Goal: Task Accomplishment & Management: Manage account settings

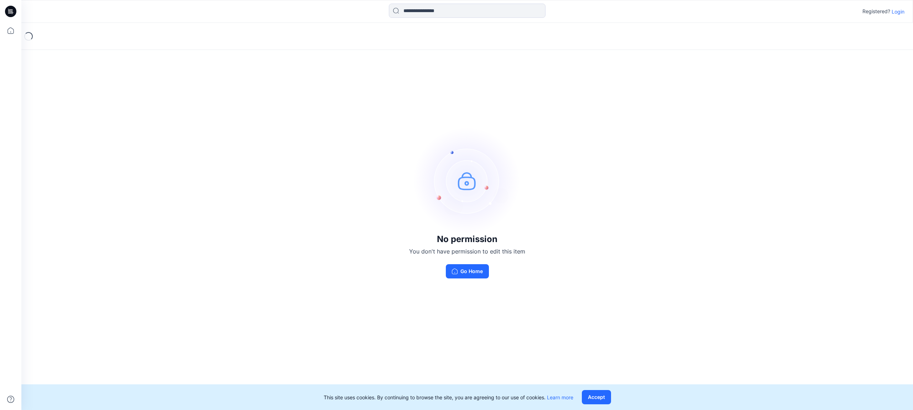
click at [903, 11] on p "Login" at bounding box center [898, 11] width 13 height 7
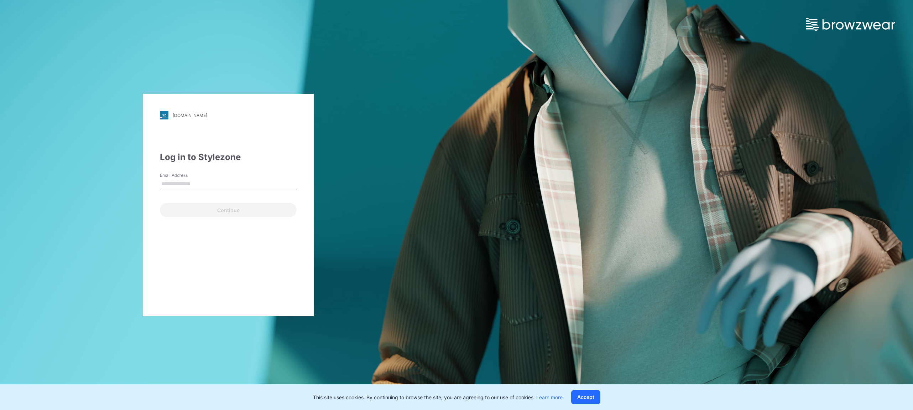
type input "**********"
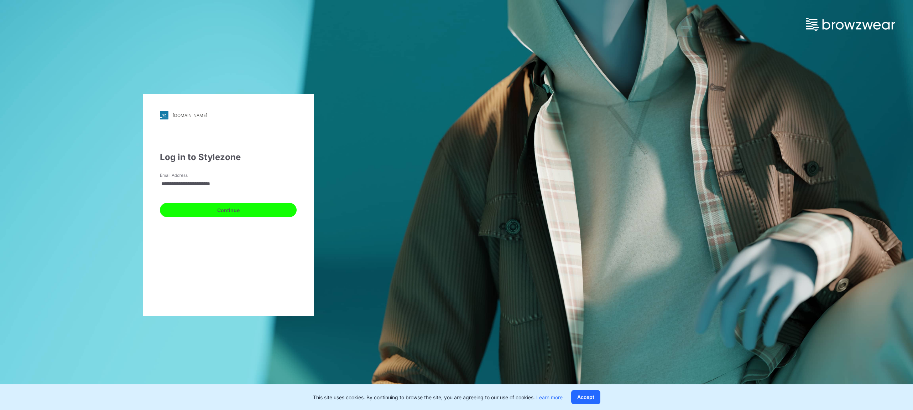
click at [233, 210] on button "Continue" at bounding box center [228, 210] width 137 height 14
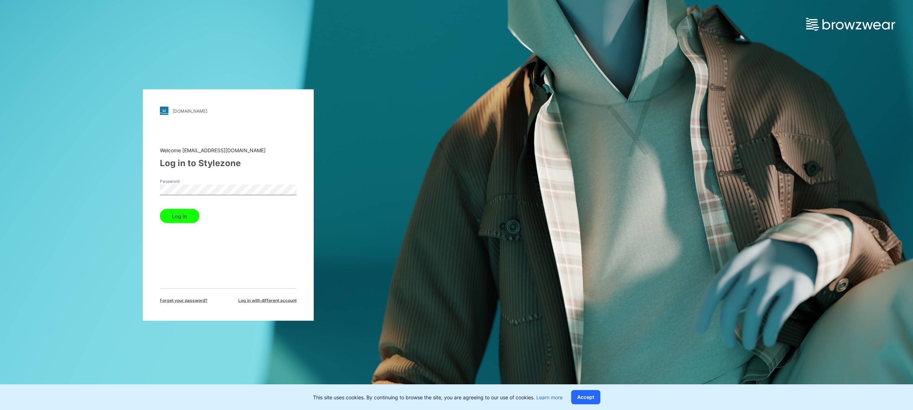
click at [186, 216] on button "Log in" at bounding box center [180, 216] width 40 height 14
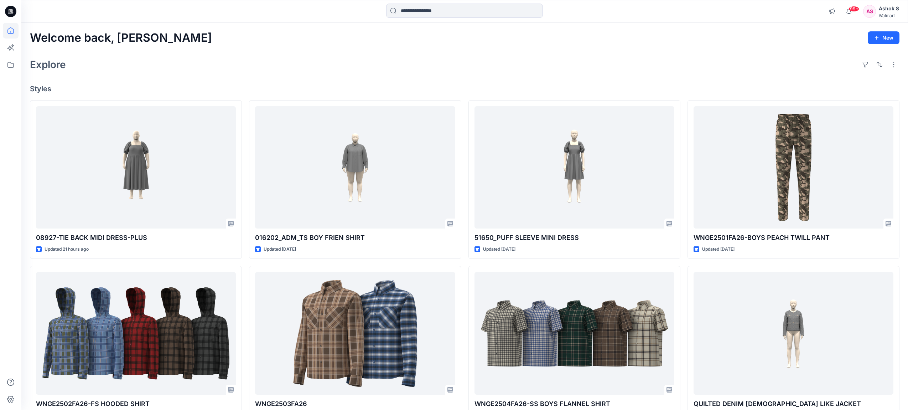
click at [10, 15] on icon at bounding box center [10, 11] width 11 height 11
click at [10, 11] on icon at bounding box center [11, 10] width 3 height 0
click at [12, 66] on icon at bounding box center [11, 65] width 16 height 16
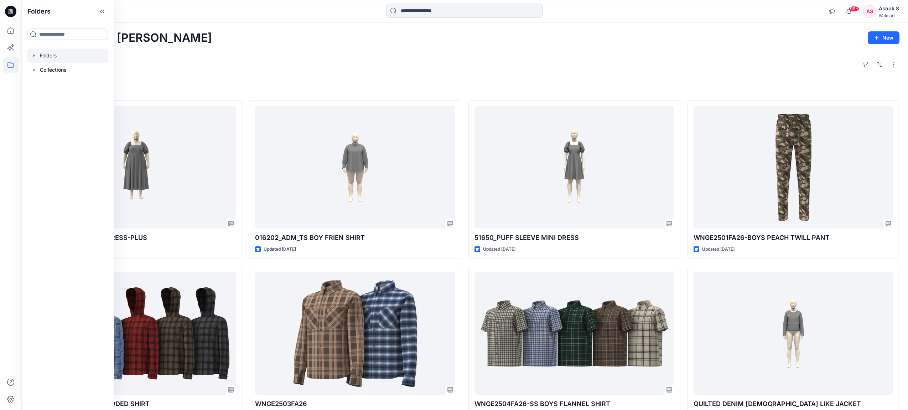
click at [35, 56] on icon "button" at bounding box center [34, 56] width 6 height 6
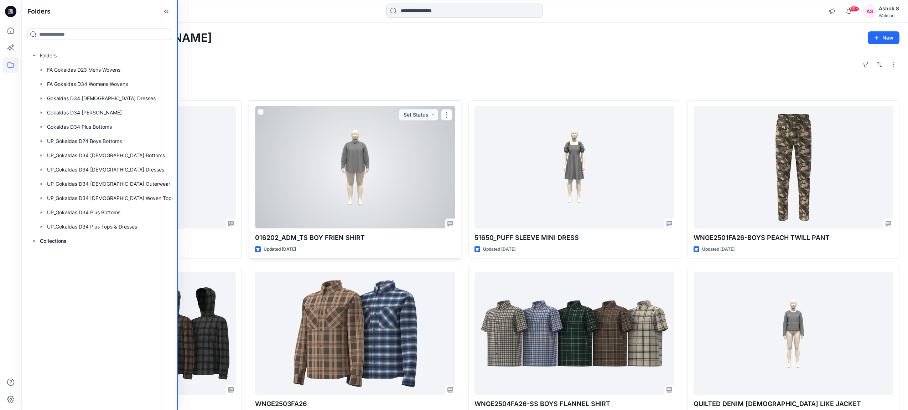
drag, startPoint x: 113, startPoint y: 102, endPoint x: 453, endPoint y: 102, distance: 340.2
click at [453, 102] on div "Folders Folders FA Gokaldas D23 Mens Wovens FA Gokaldas D34 Womens Wovens Gokal…" at bounding box center [454, 312] width 908 height 625
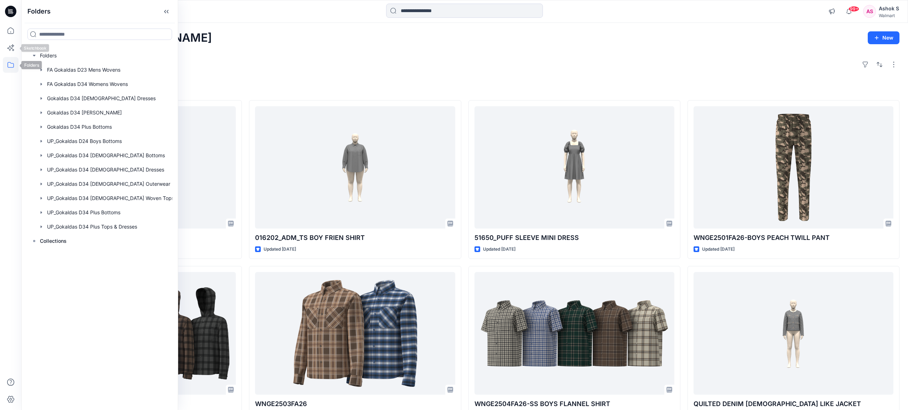
drag, startPoint x: 10, startPoint y: 66, endPoint x: 10, endPoint y: 59, distance: 6.1
click at [11, 66] on icon at bounding box center [11, 65] width 16 height 16
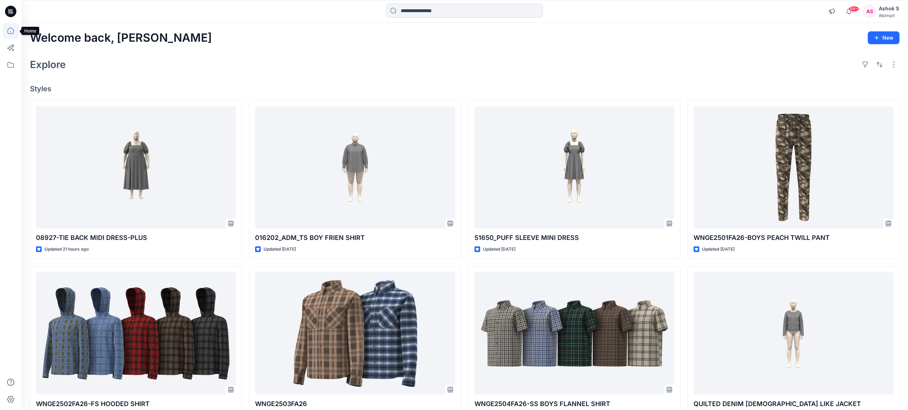
click at [11, 35] on icon at bounding box center [11, 31] width 16 height 16
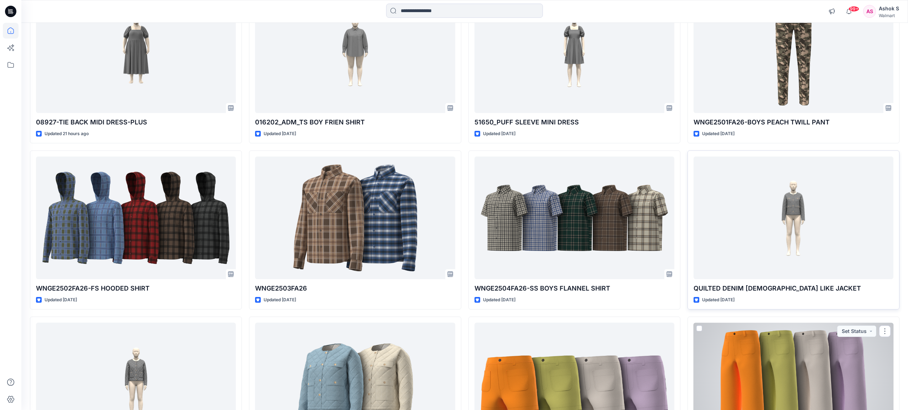
scroll to position [107, 0]
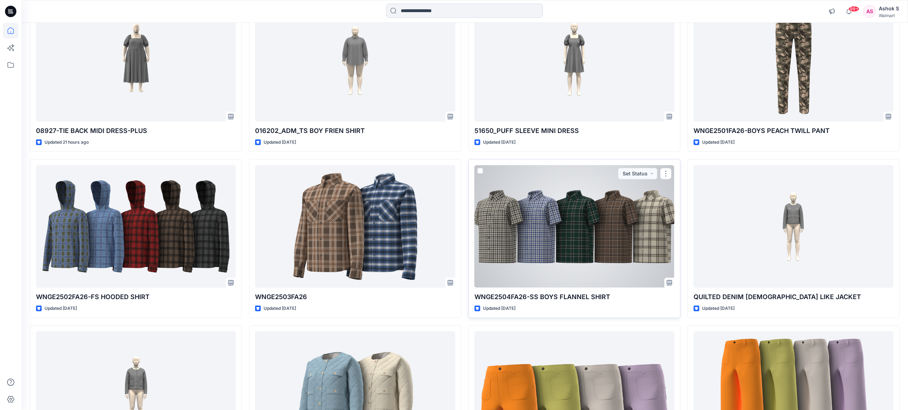
click at [612, 221] on div at bounding box center [574, 226] width 200 height 122
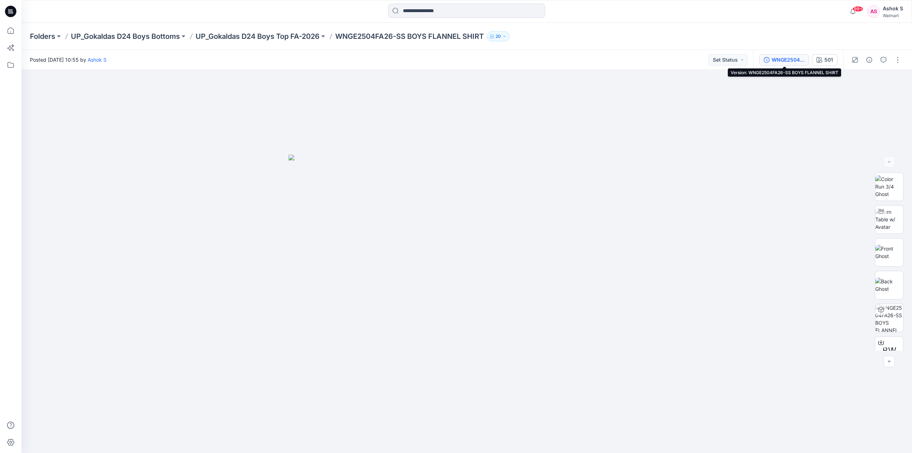
click at [792, 60] on div "WNGE2504FA26-SS BOYS FLANNEL SHIRT" at bounding box center [788, 60] width 33 height 8
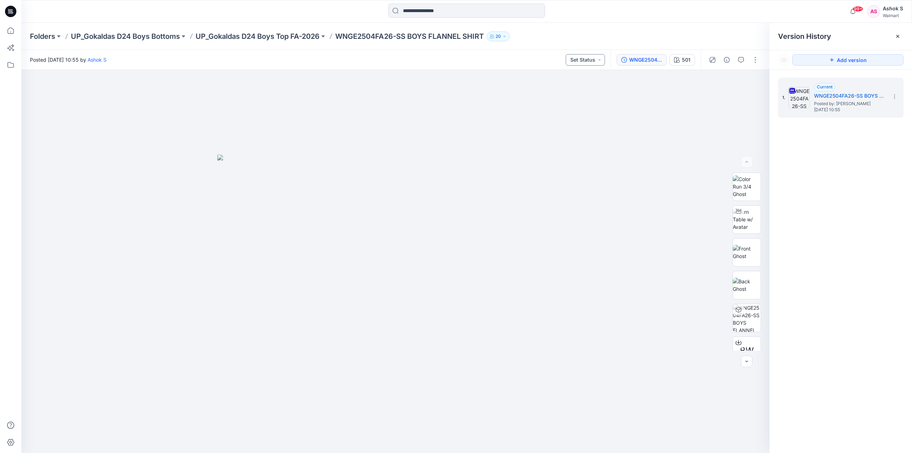
click at [593, 58] on button "Set Status" at bounding box center [585, 59] width 39 height 11
click at [686, 59] on div "501" at bounding box center [686, 60] width 9 height 8
click at [808, 89] on p "501" at bounding box center [810, 90] width 8 height 7
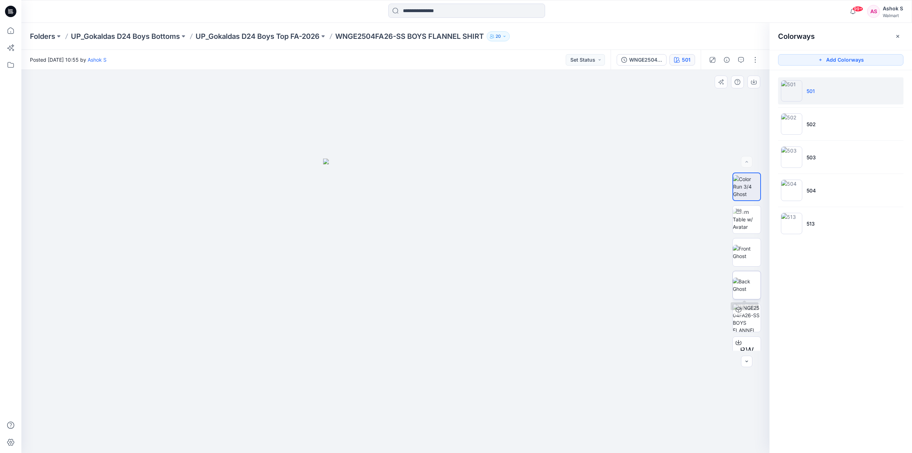
click at [749, 287] on img at bounding box center [747, 284] width 28 height 15
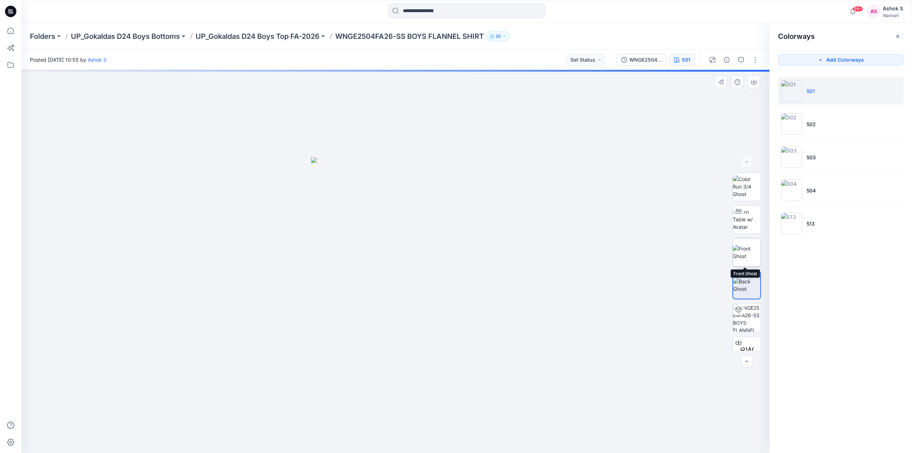
click at [744, 255] on img at bounding box center [747, 252] width 28 height 15
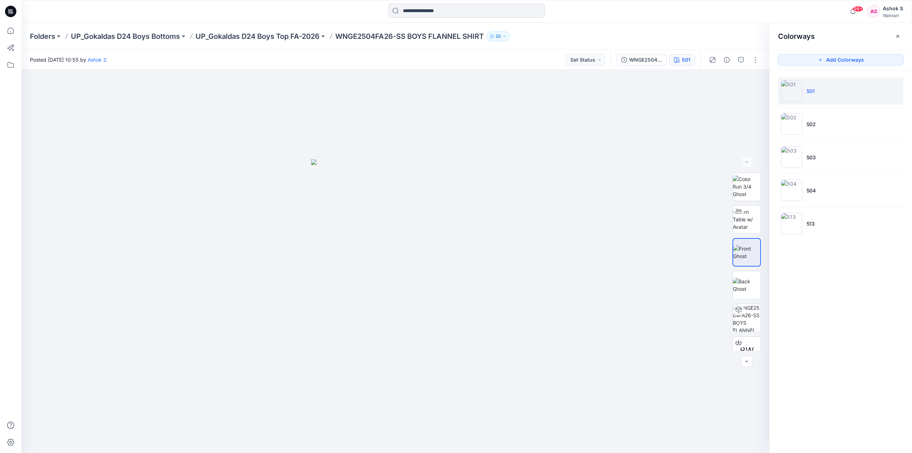
click at [893, 10] on div "Ashok S" at bounding box center [893, 8] width 20 height 9
click at [824, 113] on p "Sign out" at bounding box center [818, 112] width 19 height 14
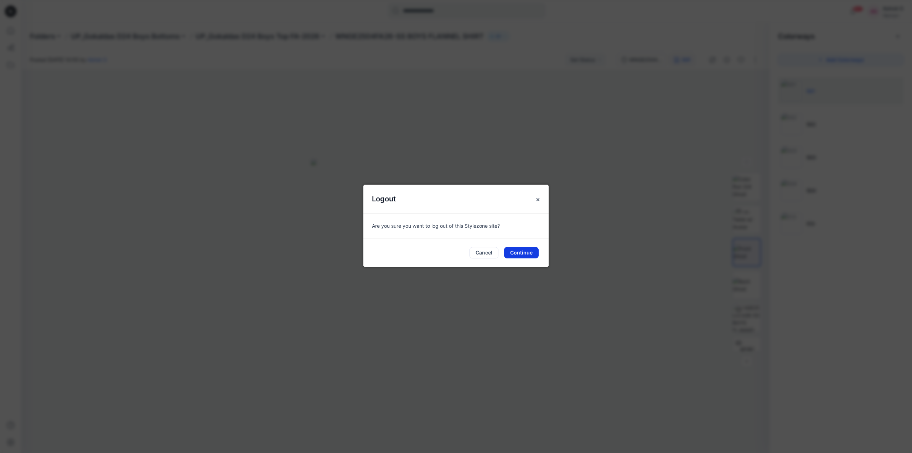
click at [532, 256] on button "Continue" at bounding box center [521, 252] width 35 height 11
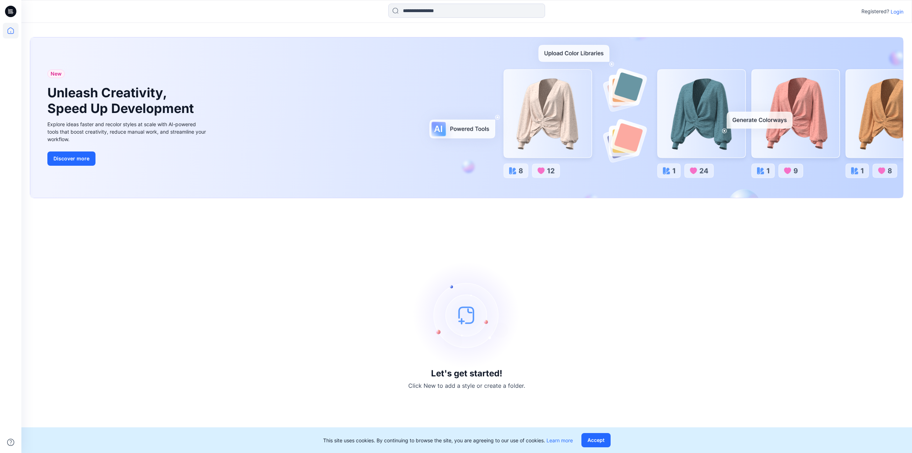
click at [897, 12] on p "Login" at bounding box center [897, 11] width 13 height 7
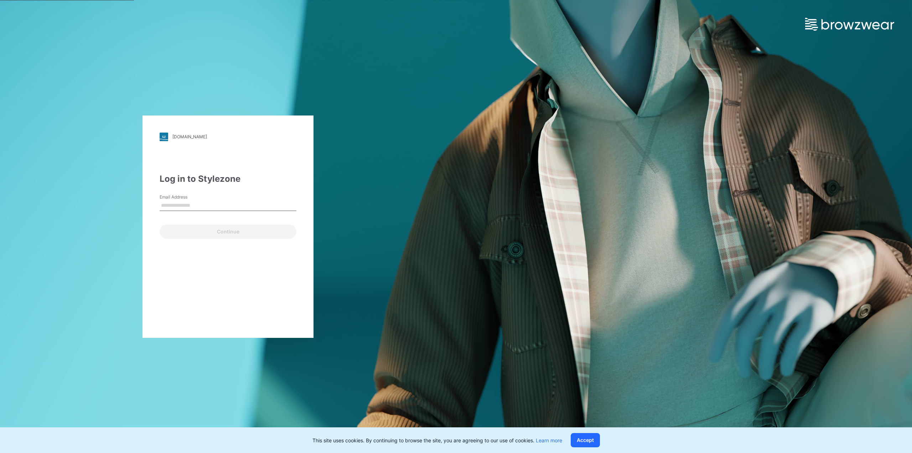
type input "**********"
click at [232, 230] on button "Continue" at bounding box center [228, 231] width 137 height 14
